Goal: Task Accomplishment & Management: Manage account settings

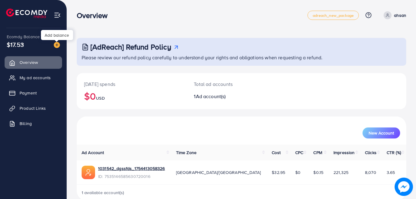
click at [56, 42] on div at bounding box center [57, 41] width 4 height 2
click at [56, 45] on img at bounding box center [57, 45] width 6 height 6
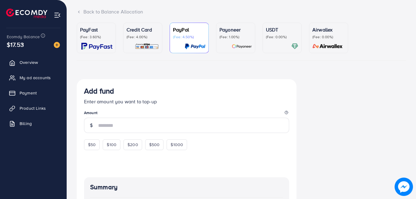
scroll to position [38, 0]
click at [91, 140] on div "$50" at bounding box center [92, 144] width 16 height 10
type input "**"
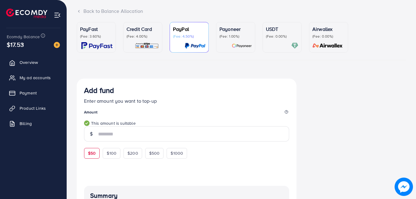
click at [147, 43] on img at bounding box center [147, 45] width 24 height 7
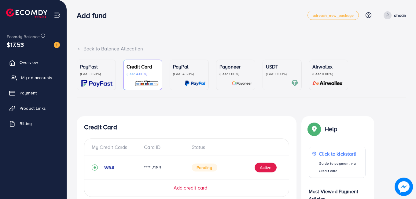
click at [32, 75] on span "My ad accounts" at bounding box center [36, 78] width 31 height 6
